Goal: Task Accomplishment & Management: Use online tool/utility

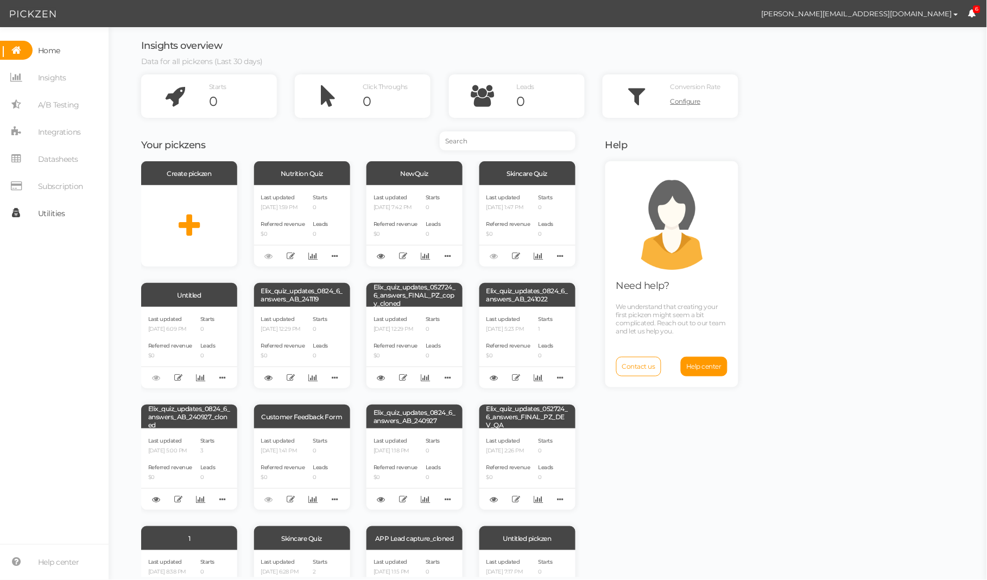
click at [50, 209] on span "Utilities" at bounding box center [51, 213] width 27 height 17
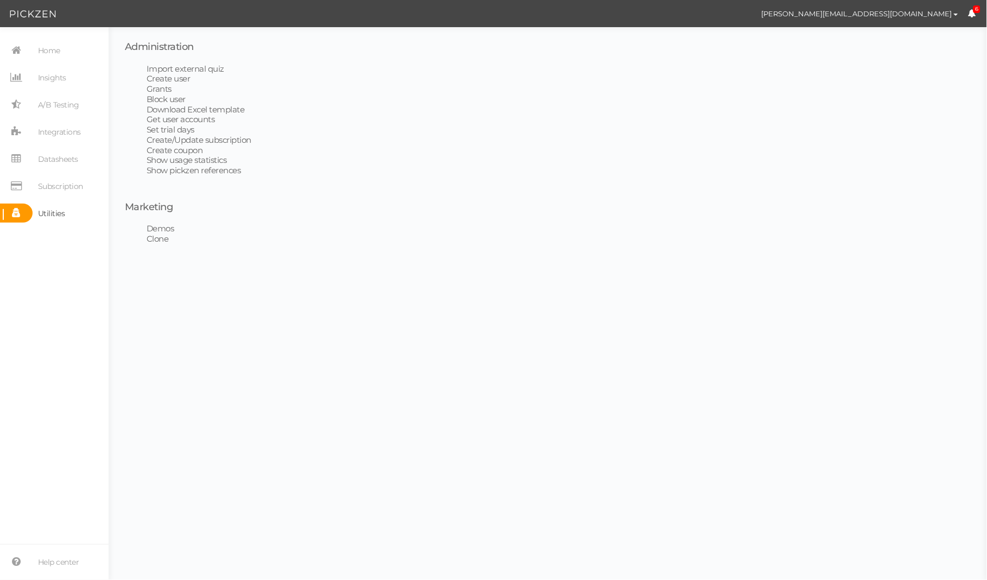
click at [190, 119] on link "Get user accounts" at bounding box center [181, 119] width 68 height 10
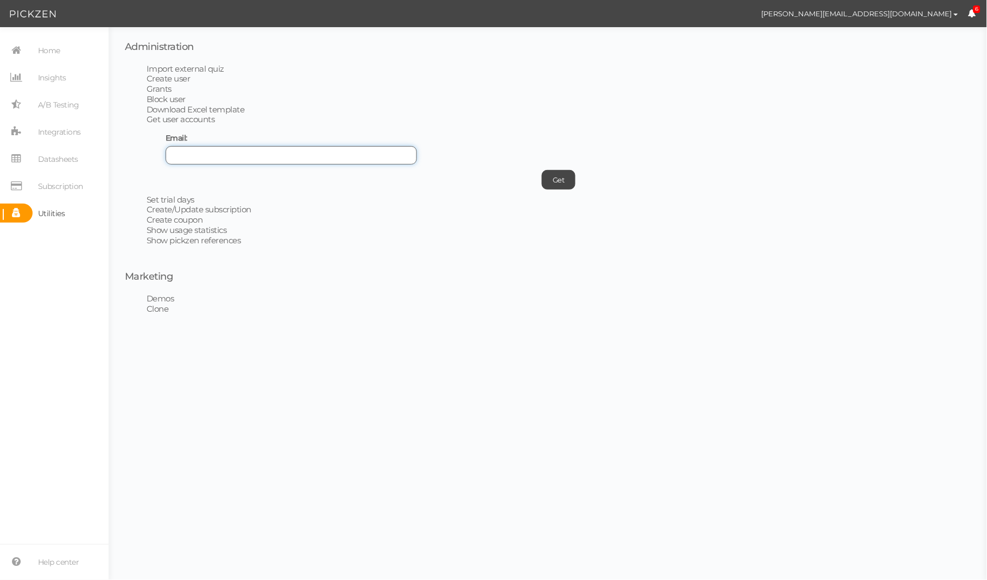
click at [306, 161] on input "text" at bounding box center [291, 155] width 251 height 18
paste input "[PERSON_NAME][EMAIL_ADDRESS][DOMAIN_NAME]"
click at [192, 155] on input "[PERSON_NAME][EMAIL_ADDRESS][DOMAIN_NAME]" at bounding box center [291, 155] width 251 height 18
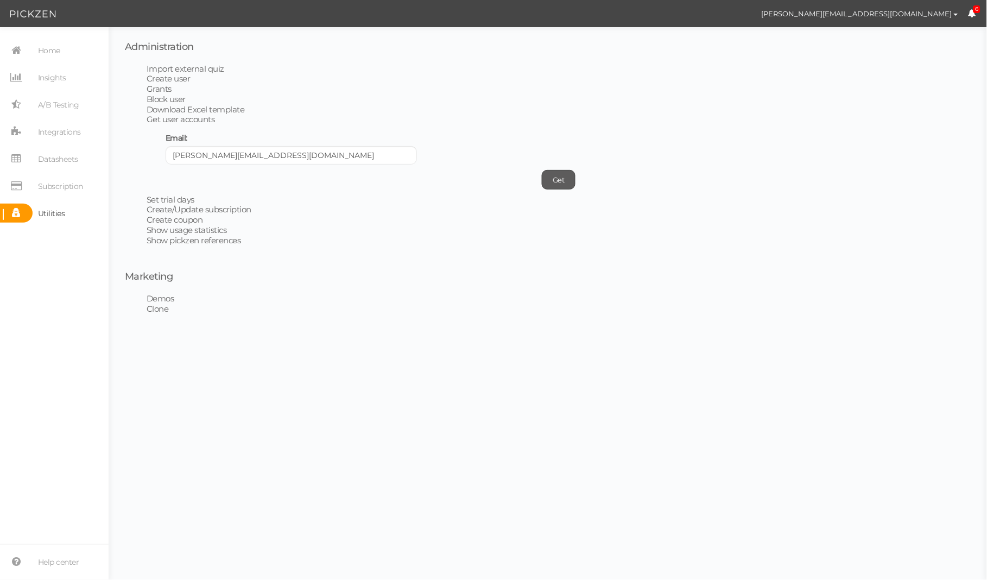
click at [567, 182] on link "Get" at bounding box center [559, 180] width 34 height 20
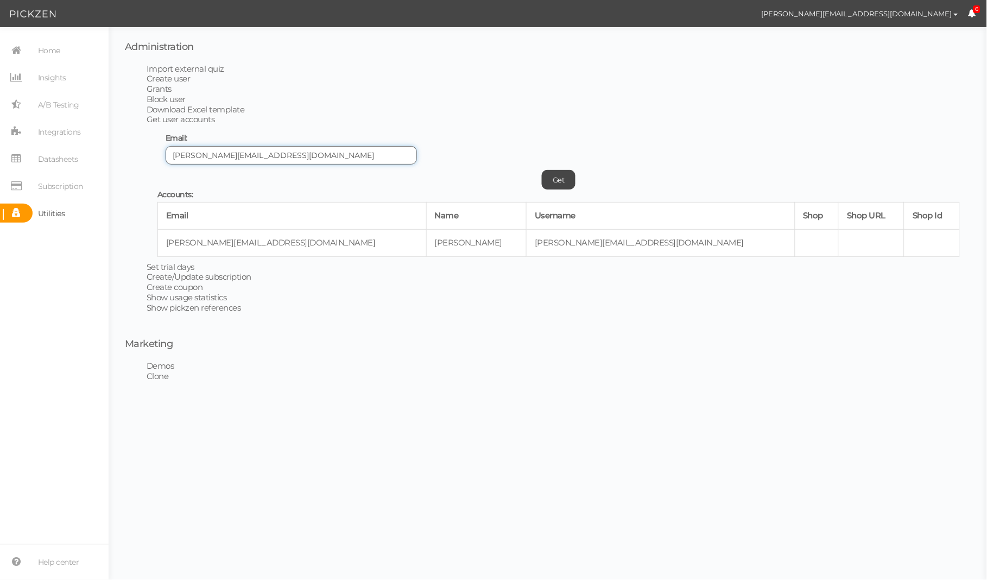
click at [191, 154] on input "[PERSON_NAME][EMAIL_ADDRESS][DOMAIN_NAME]" at bounding box center [291, 155] width 251 height 18
click at [559, 179] on link "Get" at bounding box center [559, 180] width 34 height 20
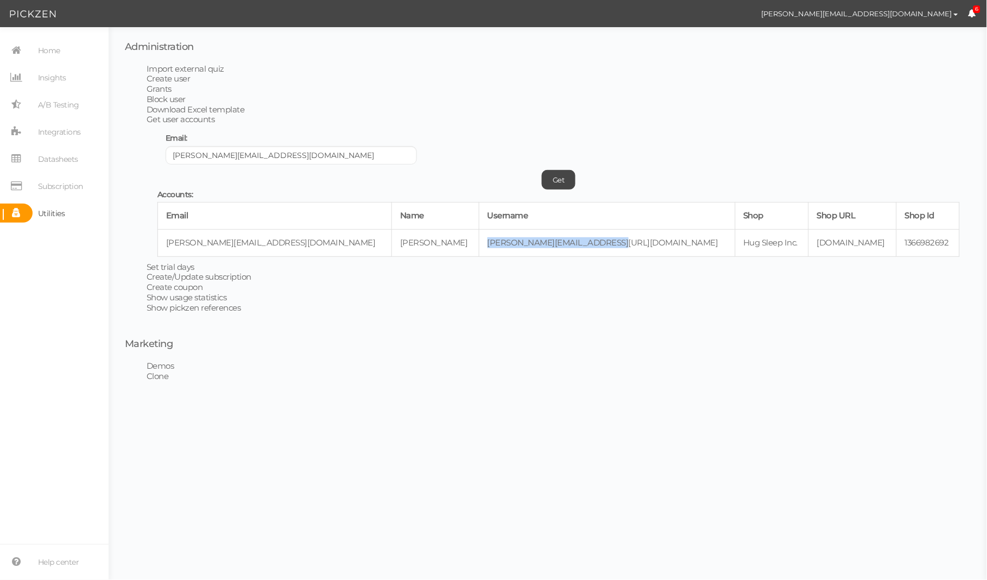
drag, startPoint x: 520, startPoint y: 243, endPoint x: 368, endPoint y: 237, distance: 152.7
click at [479, 237] on td "[PERSON_NAME][EMAIL_ADDRESS][URL][DOMAIN_NAME]" at bounding box center [607, 242] width 256 height 27
copy td "[PERSON_NAME][EMAIL_ADDRESS][URL][DOMAIN_NAME]"
click at [664, 177] on div "Get" at bounding box center [558, 177] width 803 height 25
click at [910, 7] on button "[PERSON_NAME][EMAIL_ADDRESS][DOMAIN_NAME]" at bounding box center [860, 13] width 217 height 18
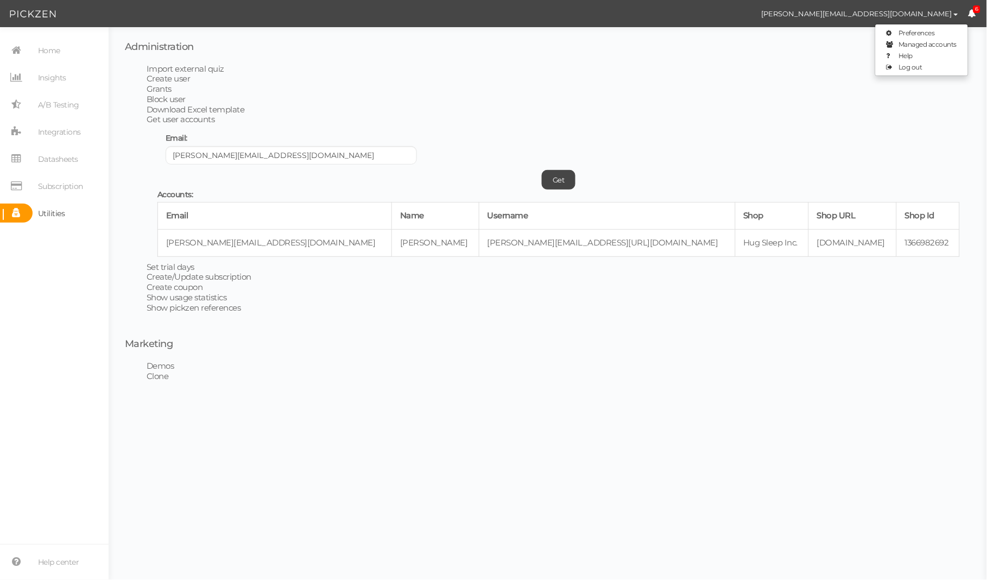
drag, startPoint x: 739, startPoint y: 164, endPoint x: 733, endPoint y: 166, distance: 6.4
click at [738, 165] on div "Get" at bounding box center [558, 177] width 803 height 25
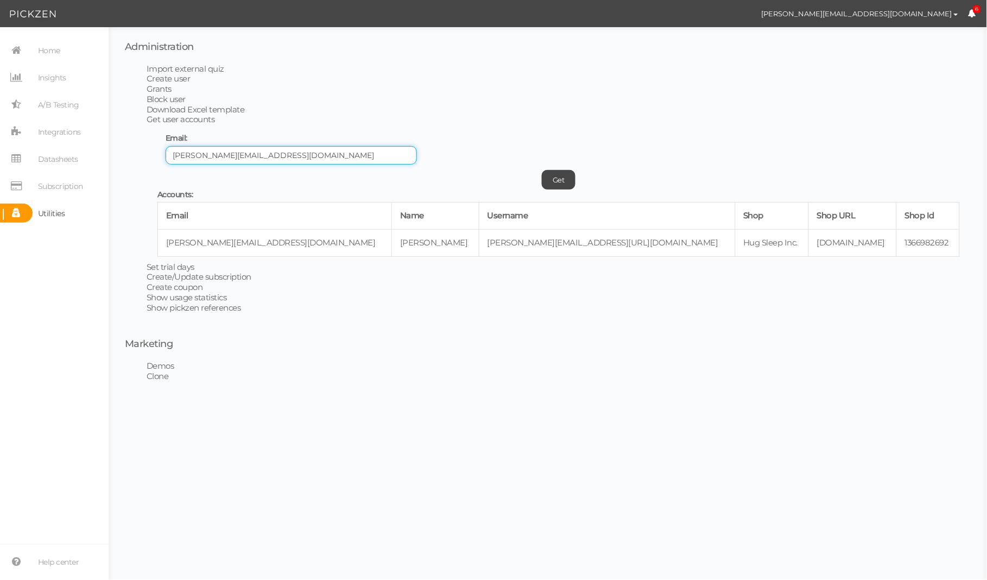
drag, startPoint x: 200, startPoint y: 155, endPoint x: 154, endPoint y: 154, distance: 45.6
click at [154, 154] on li "Get user accounts Email: [EMAIL_ADDRESS][DOMAIN_NAME] Get Accounts: Email Name …" at bounding box center [559, 186] width 824 height 142
type input "[DOMAIN_NAME]"
click at [568, 178] on link "Get" at bounding box center [559, 180] width 34 height 20
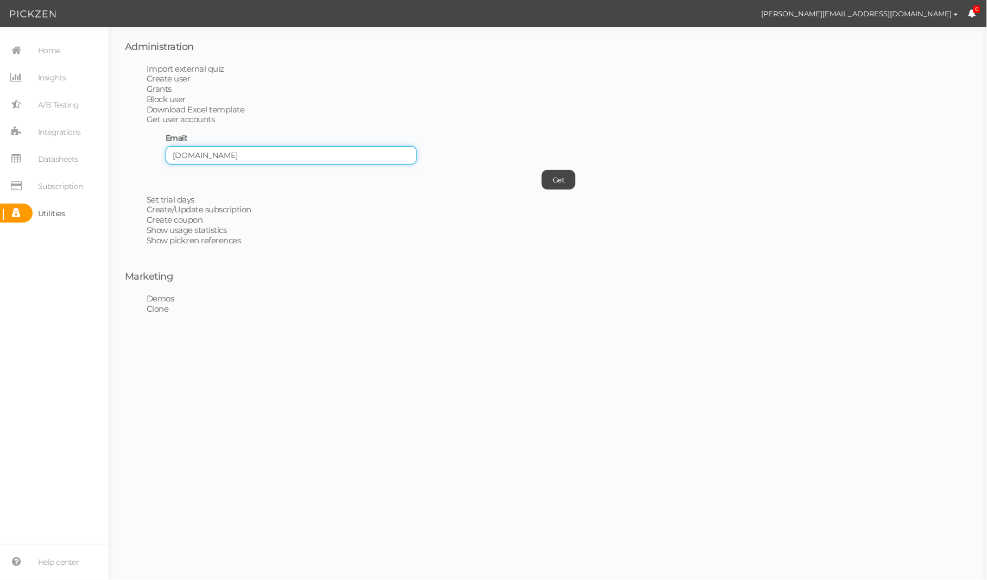
drag, startPoint x: 244, startPoint y: 150, endPoint x: 365, endPoint y: 138, distance: 121.2
click at [244, 150] on input "[DOMAIN_NAME]" at bounding box center [291, 155] width 251 height 18
click at [958, 12] on button "[PERSON_NAME][EMAIL_ADDRESS][DOMAIN_NAME]" at bounding box center [860, 13] width 217 height 18
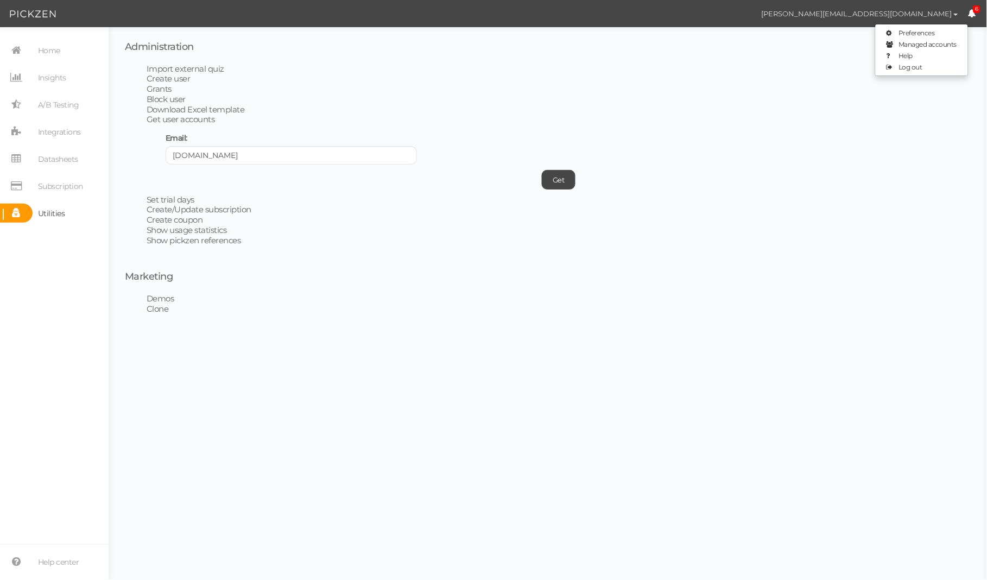
click at [958, 12] on button "[PERSON_NAME][EMAIL_ADDRESS][DOMAIN_NAME]" at bounding box center [860, 13] width 217 height 18
click at [973, 11] on icon at bounding box center [973, 13] width 8 height 8
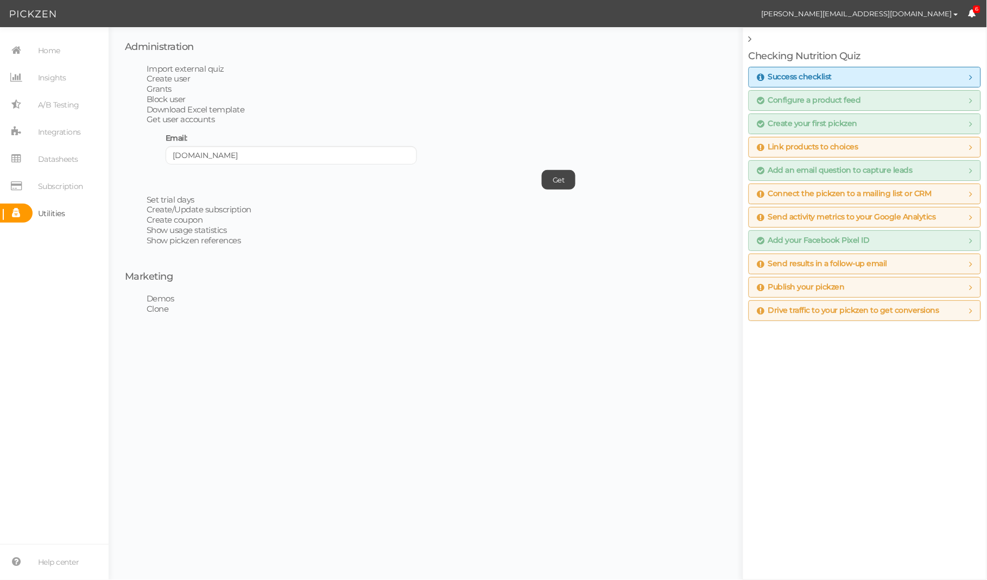
click at [973, 11] on icon at bounding box center [973, 13] width 8 height 8
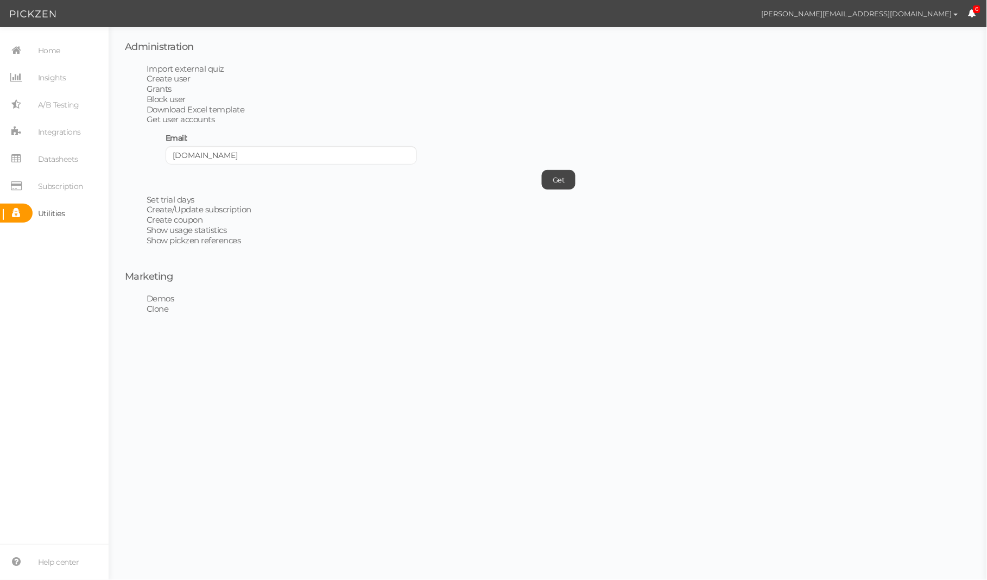
click at [902, 15] on span "[PERSON_NAME][EMAIL_ADDRESS][DOMAIN_NAME]" at bounding box center [857, 13] width 191 height 9
click at [912, 68] on span "Log out" at bounding box center [911, 67] width 24 height 8
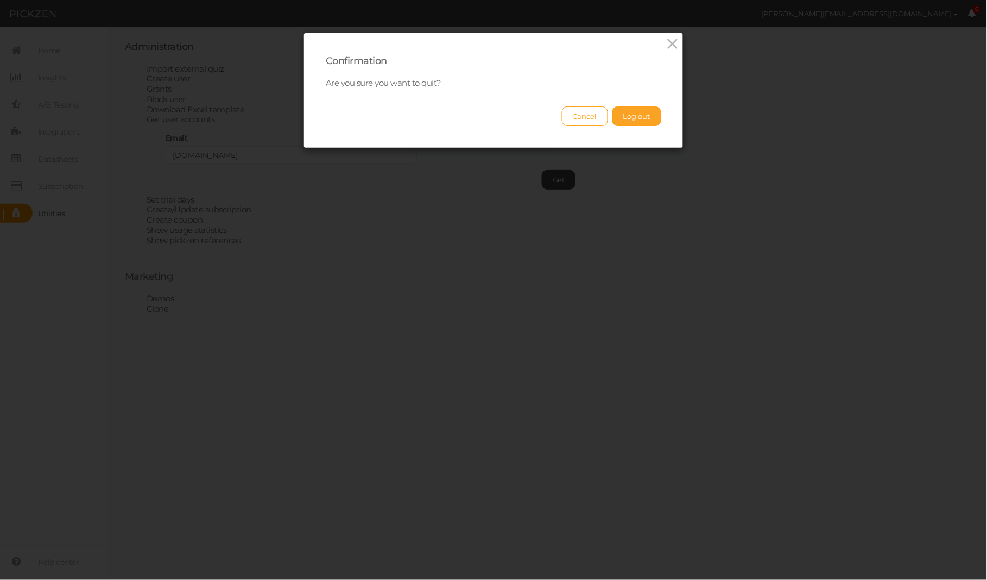
click at [641, 117] on button "Log out" at bounding box center [637, 116] width 49 height 20
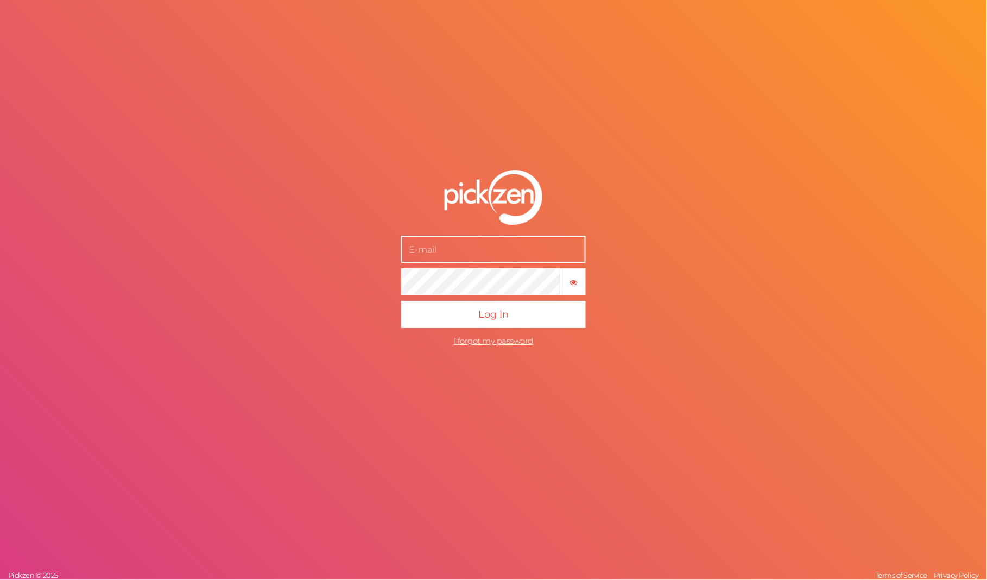
click at [506, 245] on input "text" at bounding box center [493, 249] width 185 height 27
type input "[PERSON_NAME][EMAIL_ADDRESS][DOMAIN_NAME]"
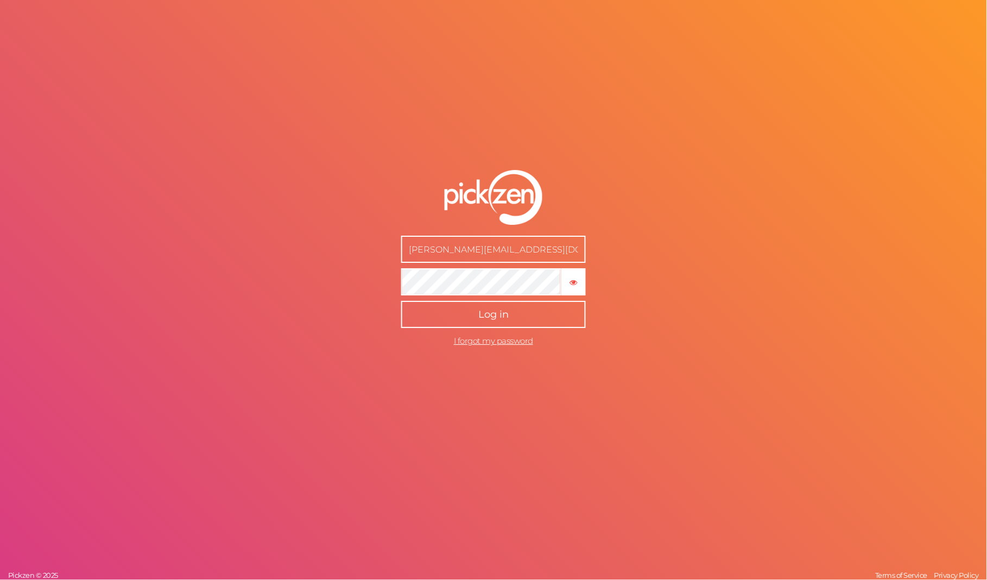
click at [561, 323] on button "Log in" at bounding box center [493, 314] width 185 height 27
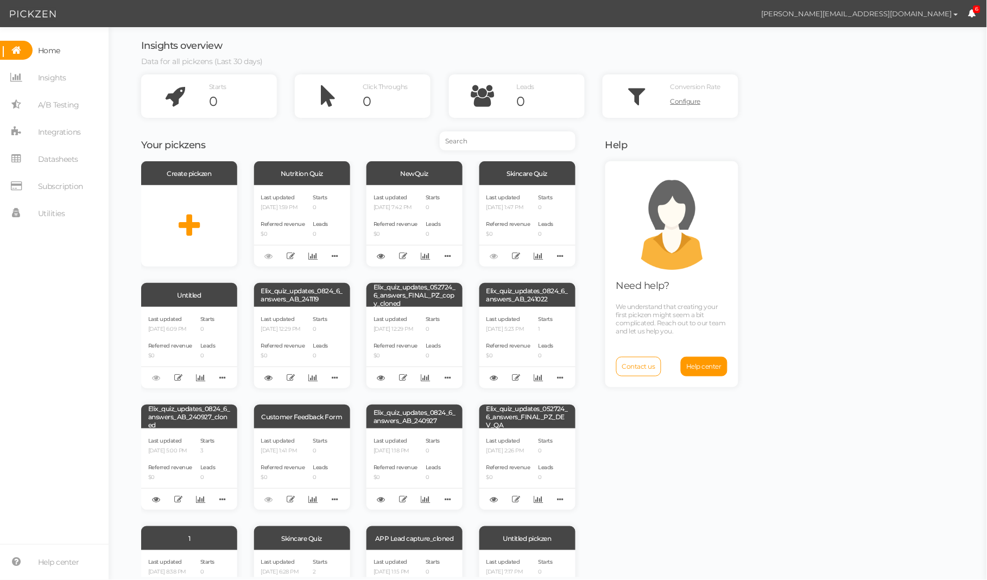
click at [942, 10] on span "[PERSON_NAME][EMAIL_ADDRESS][DOMAIN_NAME]" at bounding box center [857, 13] width 191 height 9
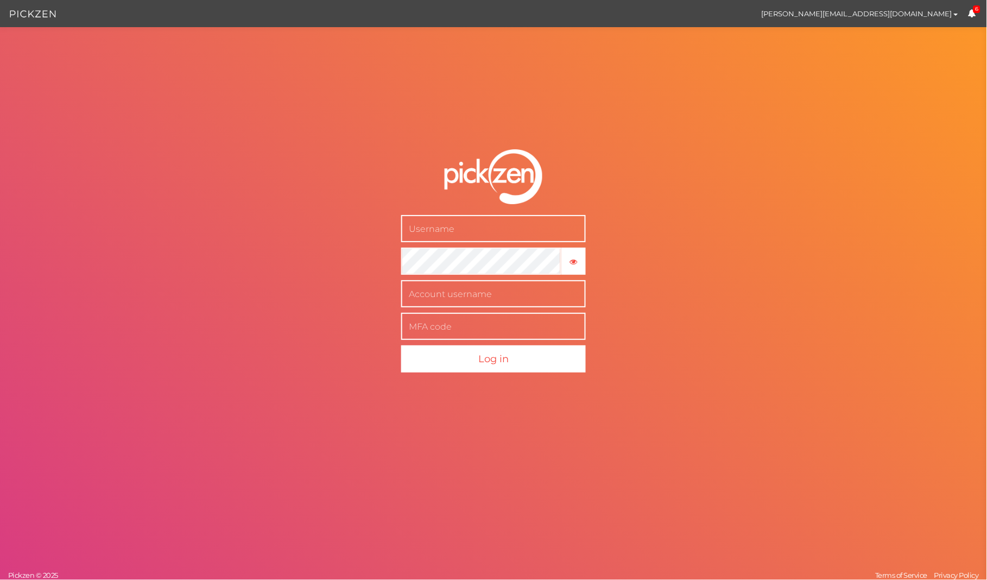
drag, startPoint x: 493, startPoint y: 247, endPoint x: 501, endPoint y: 235, distance: 14.9
click at [494, 245] on form "× Show password Log in" at bounding box center [494, 261] width 272 height 267
click at [501, 235] on input "text" at bounding box center [493, 229] width 185 height 27
paste input "[PERSON_NAME][EMAIL_ADDRESS][URL][DOMAIN_NAME]"
type input "[PERSON_NAME][EMAIL_ADDRESS][URL][DOMAIN_NAME]"
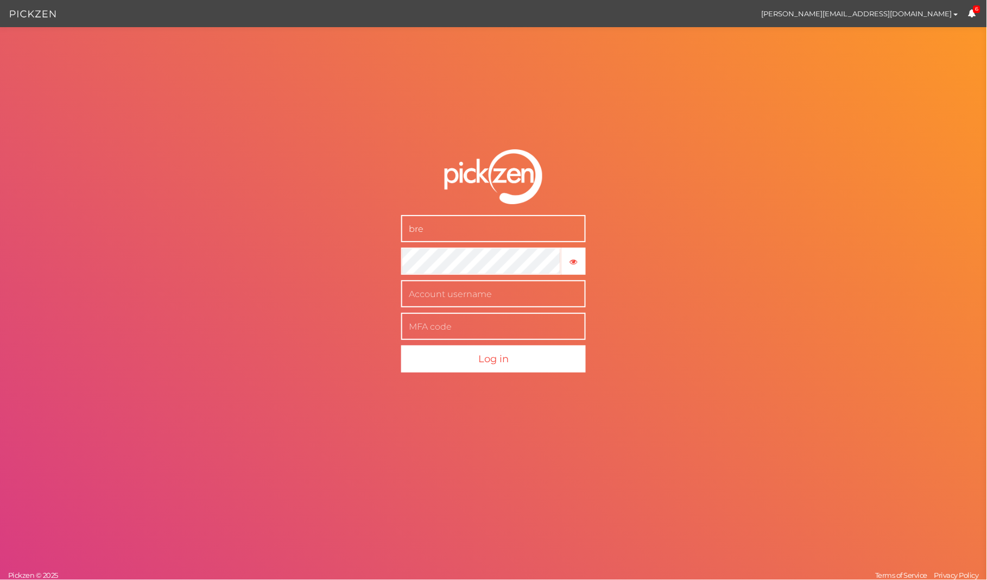
type input "[PERSON_NAME][EMAIL_ADDRESS][DOMAIN_NAME]"
paste input "[PERSON_NAME][EMAIL_ADDRESS][URL][DOMAIN_NAME]"
type input "[PERSON_NAME][EMAIL_ADDRESS][URL][DOMAIN_NAME]"
click at [510, 329] on input "text" at bounding box center [493, 326] width 185 height 27
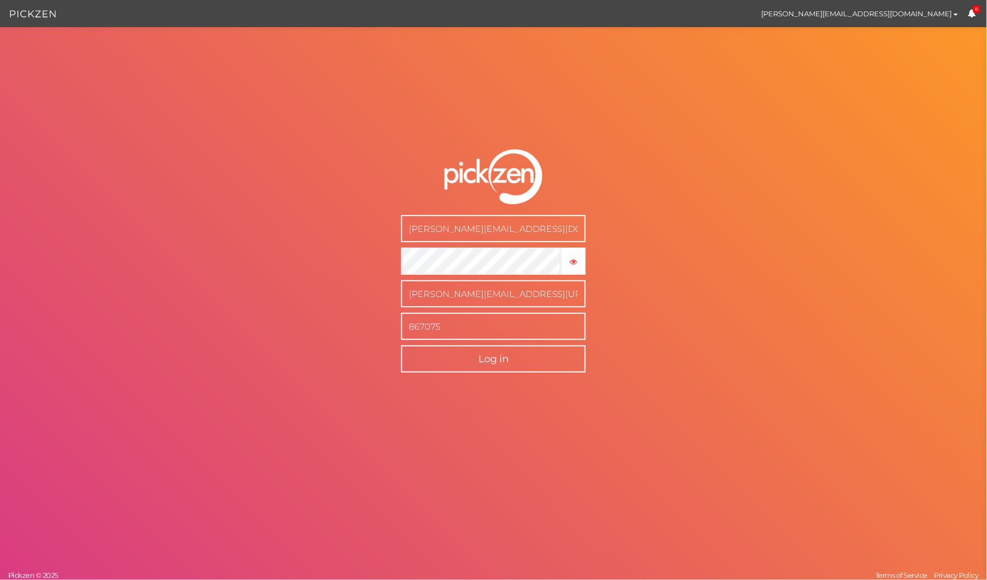
type input "867075"
click at [475, 351] on button "Log in" at bounding box center [493, 359] width 185 height 27
